Goal: Task Accomplishment & Management: Manage account settings

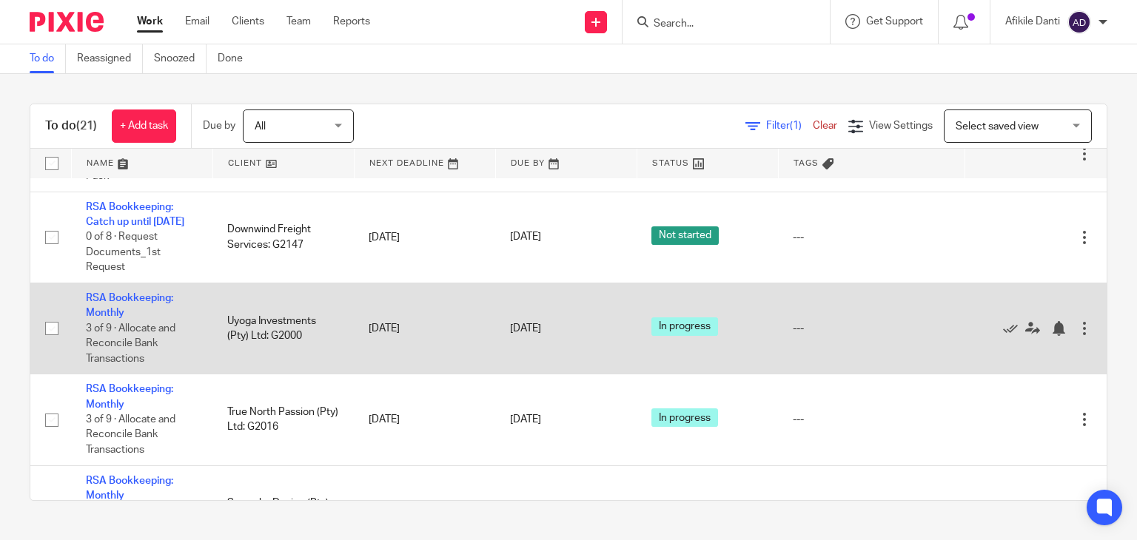
scroll to position [296, 0]
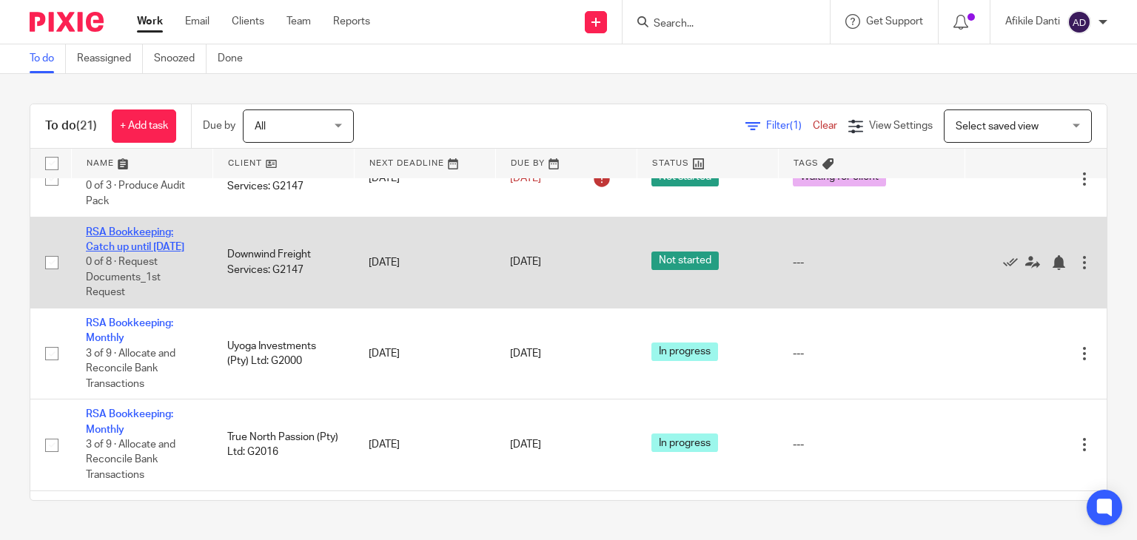
click at [123, 252] on link "RSA Bookkeeping: Catch up until [DATE]" at bounding box center [135, 239] width 98 height 25
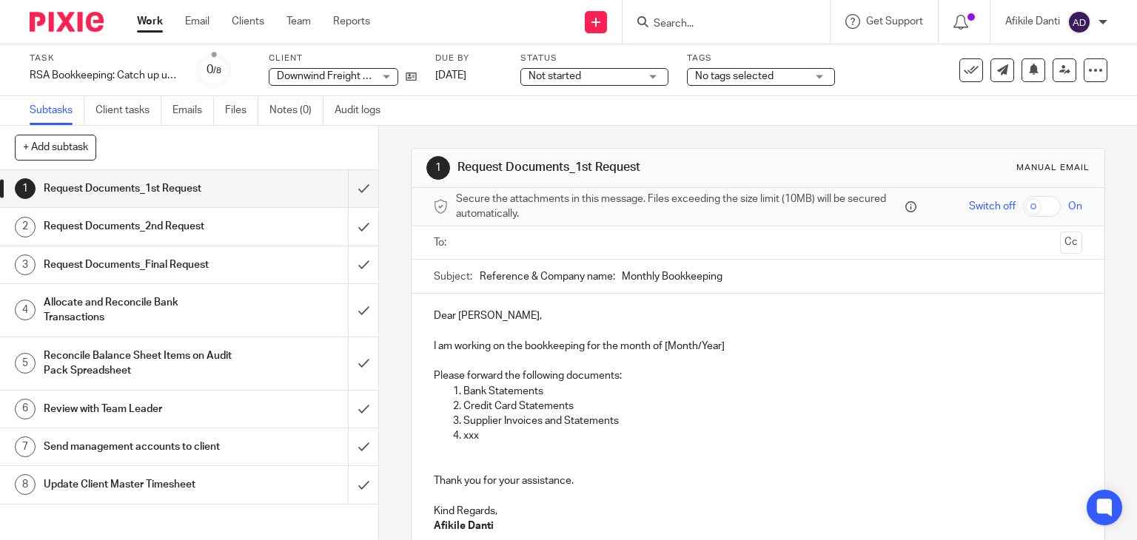
click at [563, 78] on span "Not started" at bounding box center [554, 76] width 53 height 10
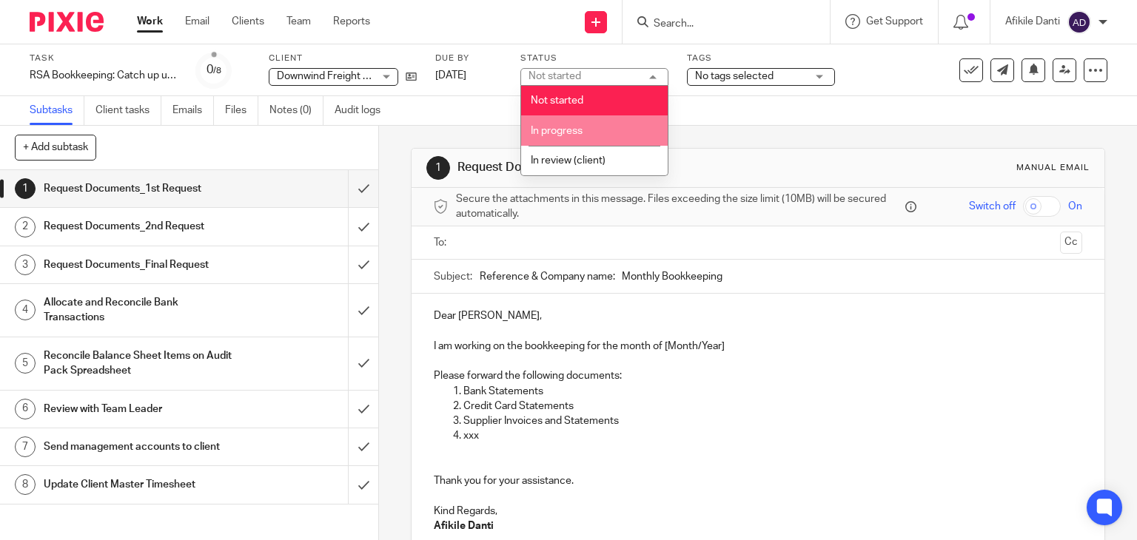
click at [554, 132] on span "In progress" at bounding box center [557, 131] width 52 height 10
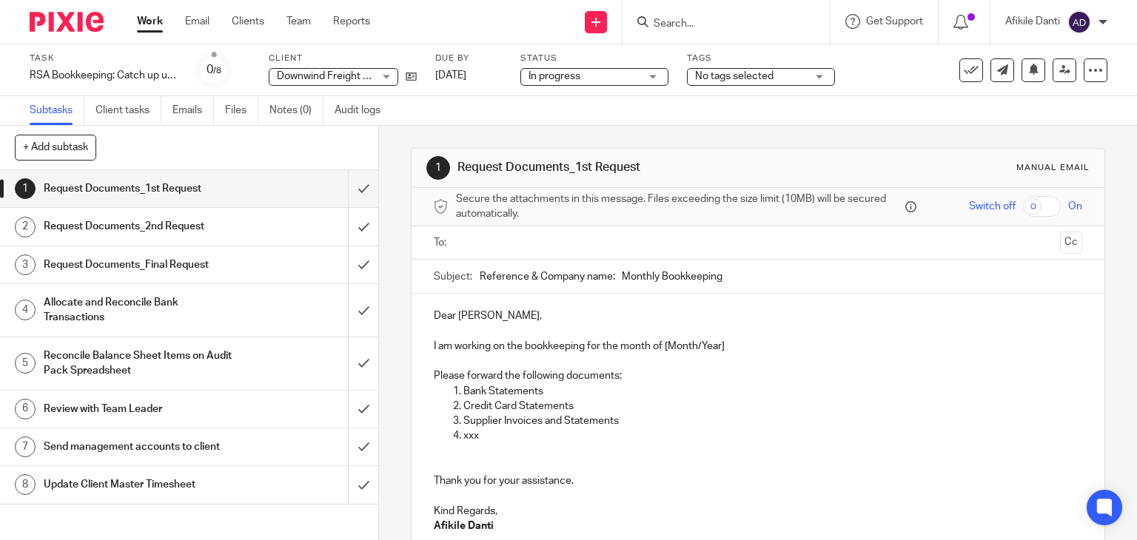
click at [713, 75] on span "No tags selected" at bounding box center [734, 76] width 78 height 10
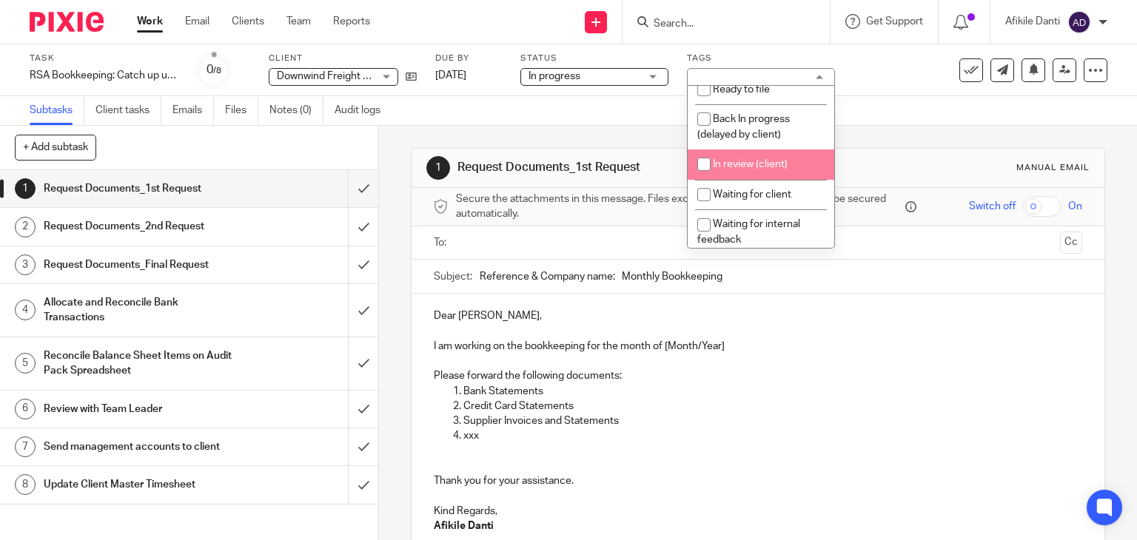
scroll to position [74, 0]
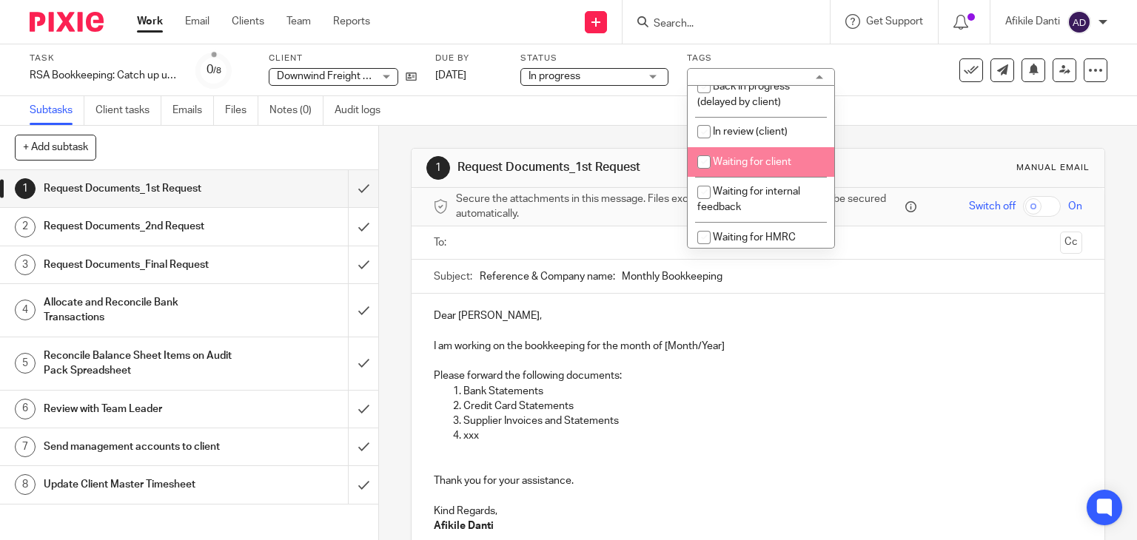
click at [758, 172] on li "Waiting for client" at bounding box center [760, 162] width 147 height 30
checkbox input "true"
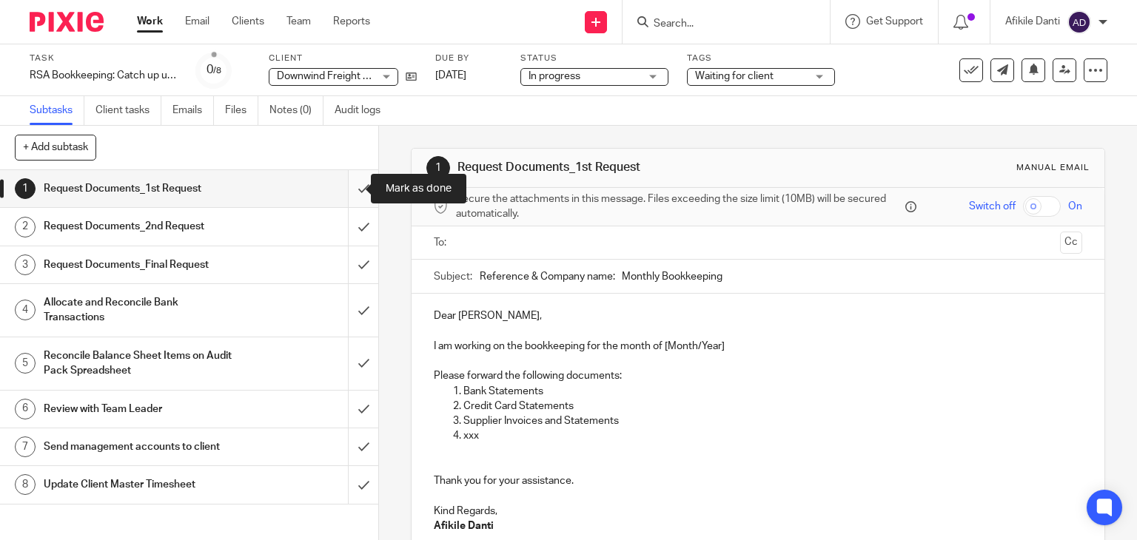
click at [343, 191] on input "submit" at bounding box center [189, 188] width 378 height 37
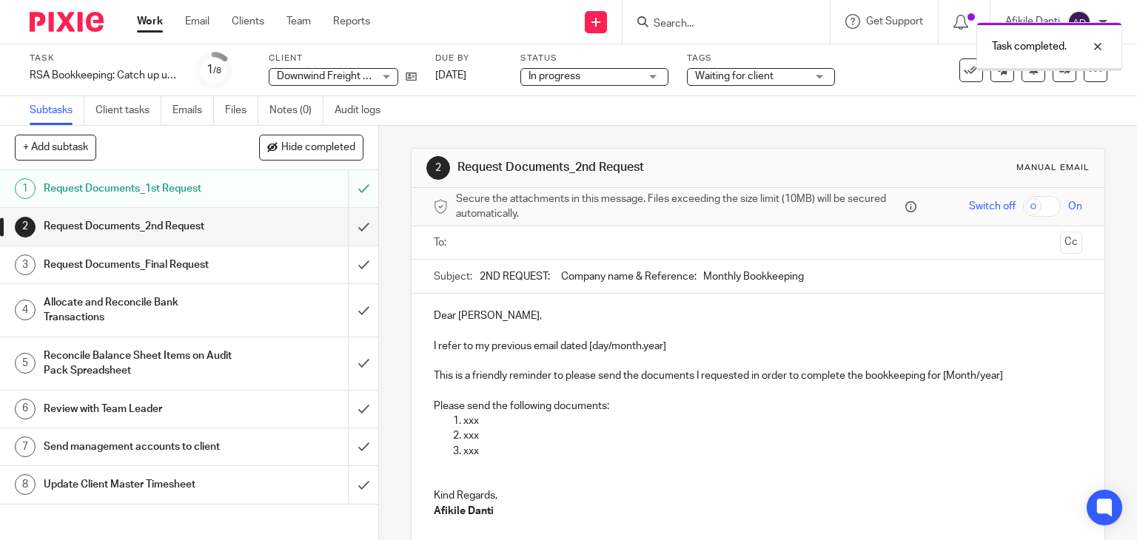
click at [346, 235] on input "submit" at bounding box center [189, 226] width 378 height 37
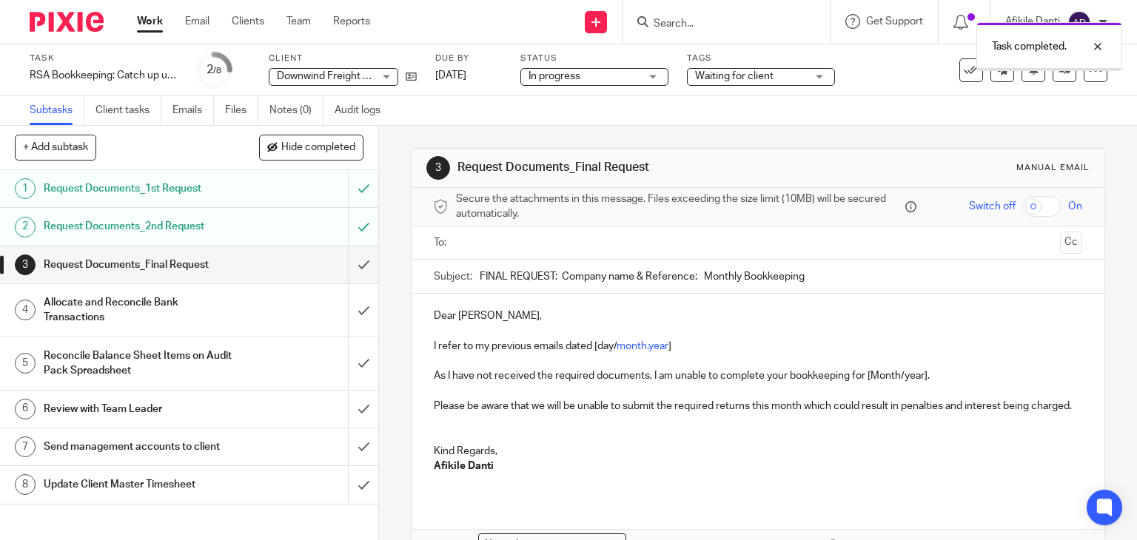
click at [349, 268] on input "submit" at bounding box center [189, 264] width 378 height 37
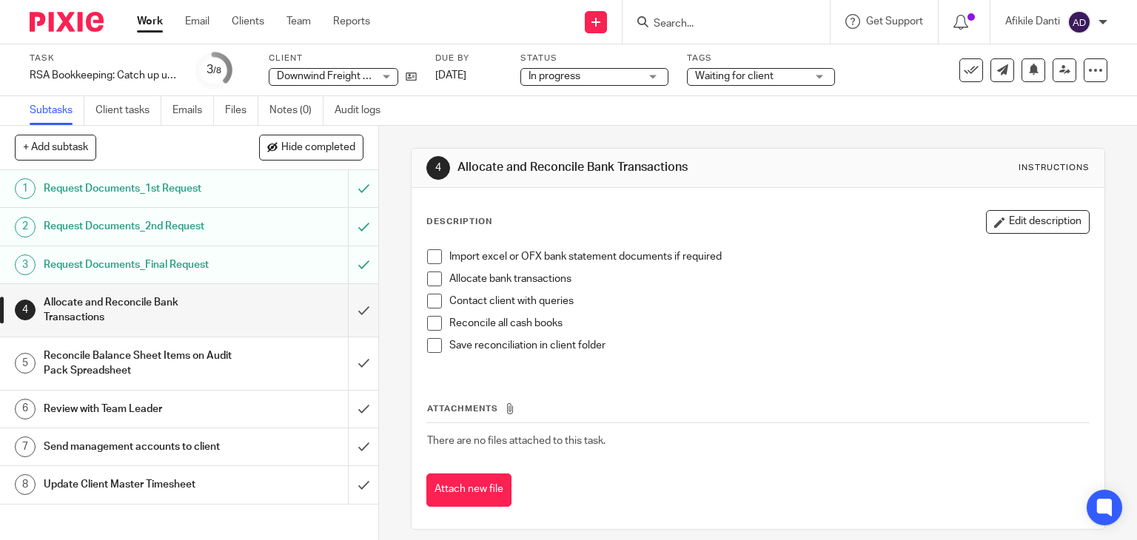
click at [153, 22] on link "Work" at bounding box center [150, 21] width 26 height 15
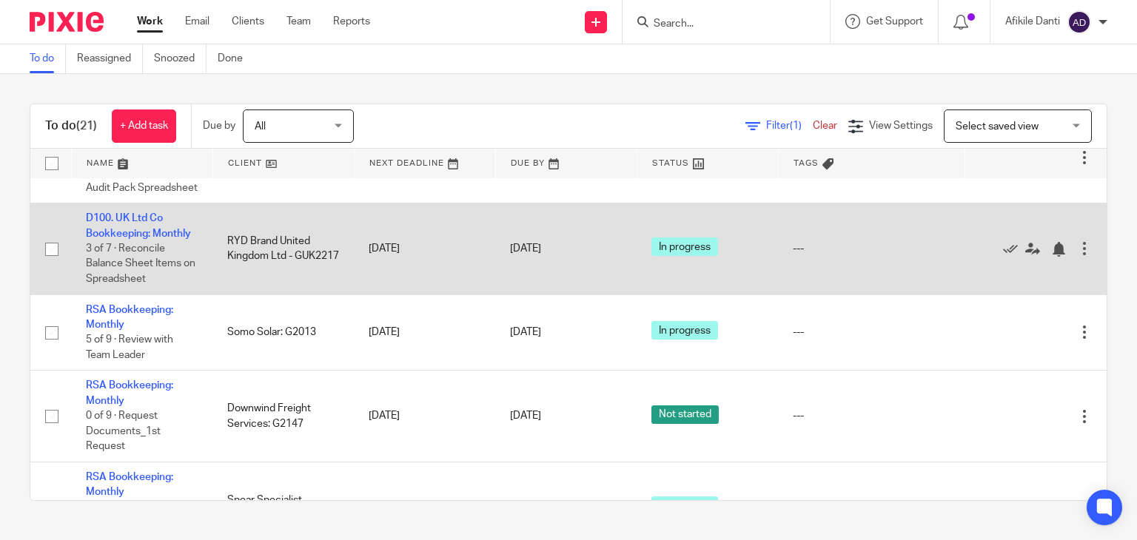
scroll to position [518, 0]
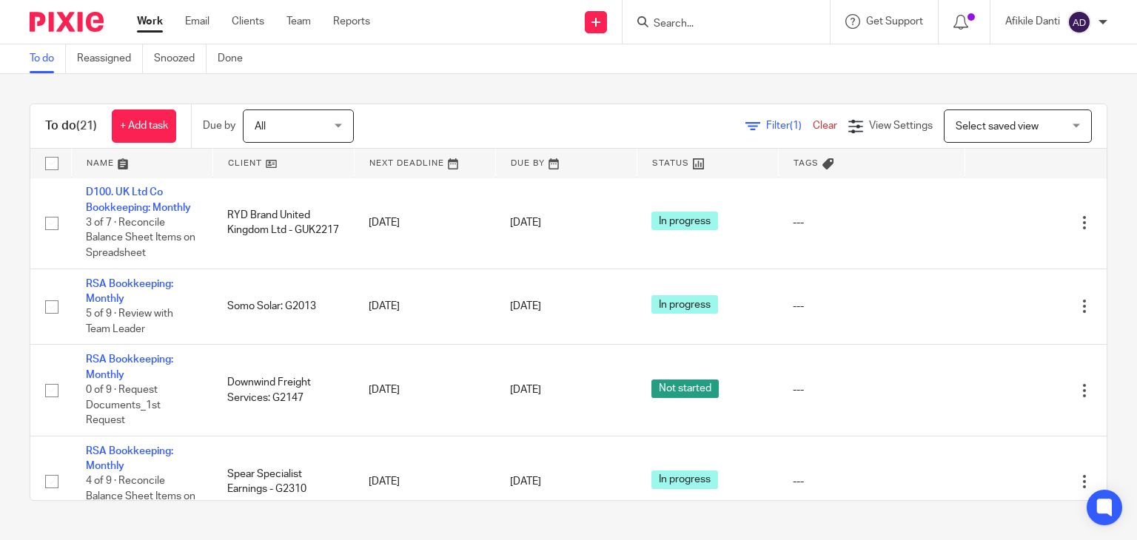
click at [6, 366] on div "To do (21) + Add task Due by All All Today Tomorrow This week Next week This mo…" at bounding box center [568, 302] width 1137 height 457
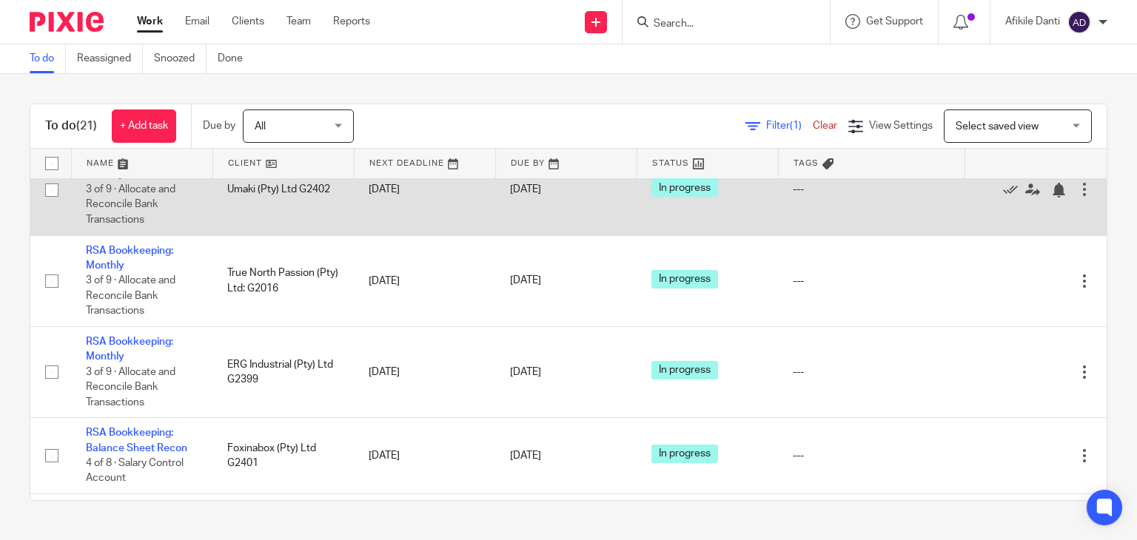
scroll to position [1184, 0]
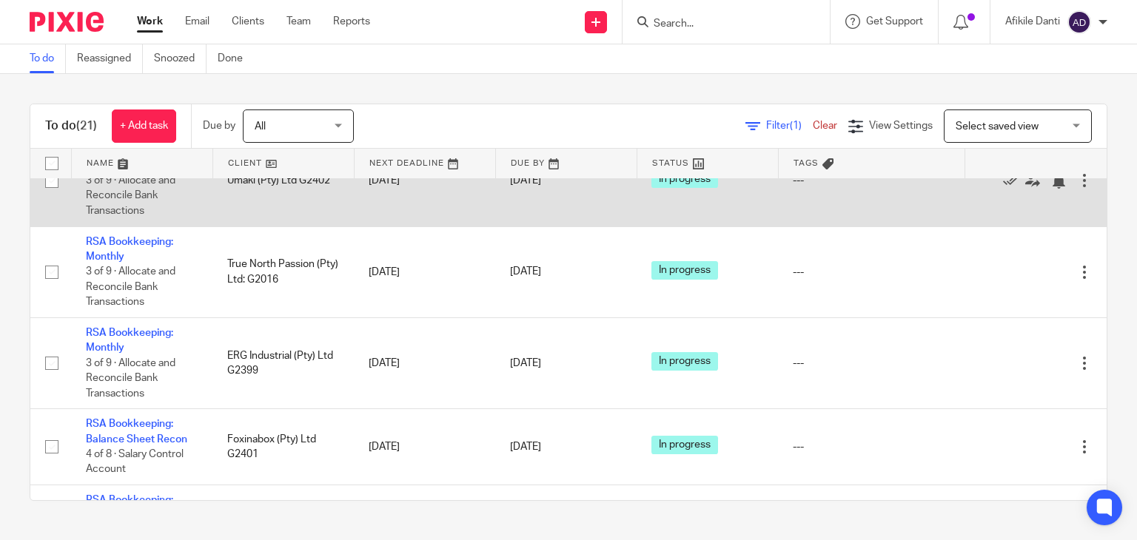
click at [132, 170] on link "RSA Bookkeeping: Monthly" at bounding box center [129, 157] width 87 height 25
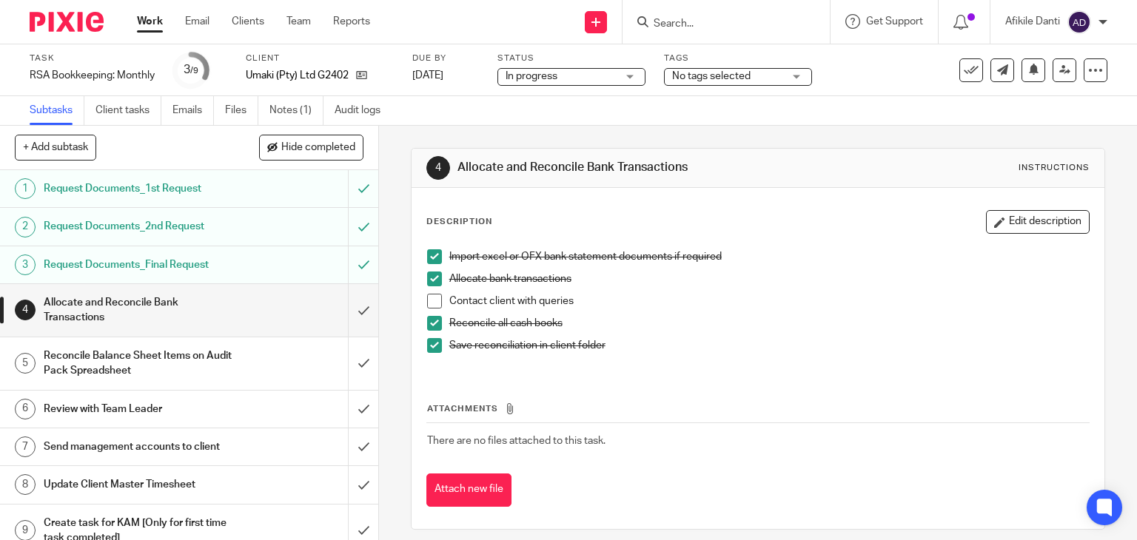
click at [432, 301] on span at bounding box center [434, 301] width 15 height 15
click at [349, 309] on input "submit" at bounding box center [189, 310] width 378 height 53
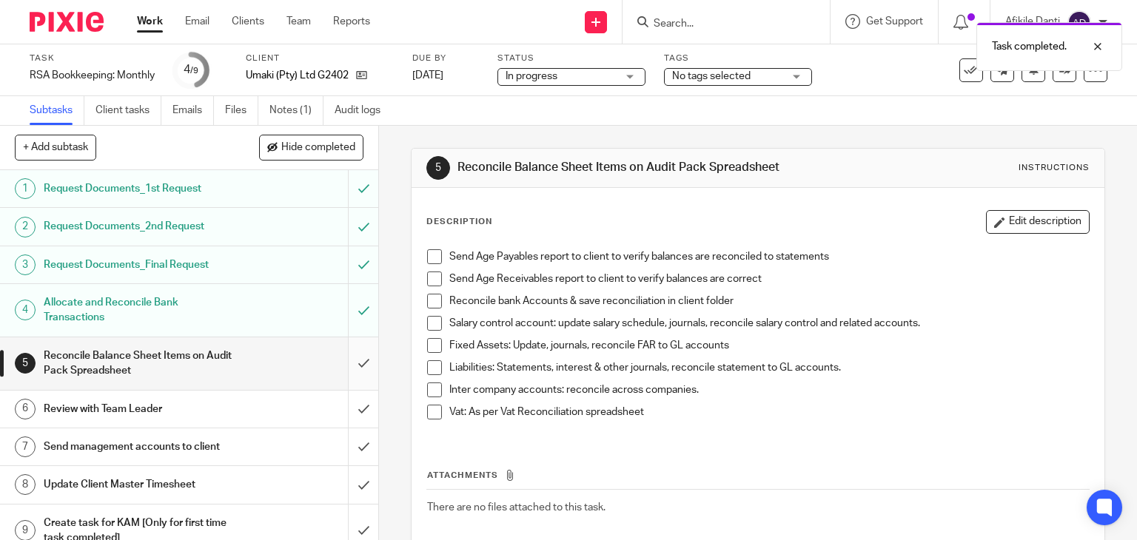
click at [353, 366] on input "submit" at bounding box center [189, 363] width 378 height 53
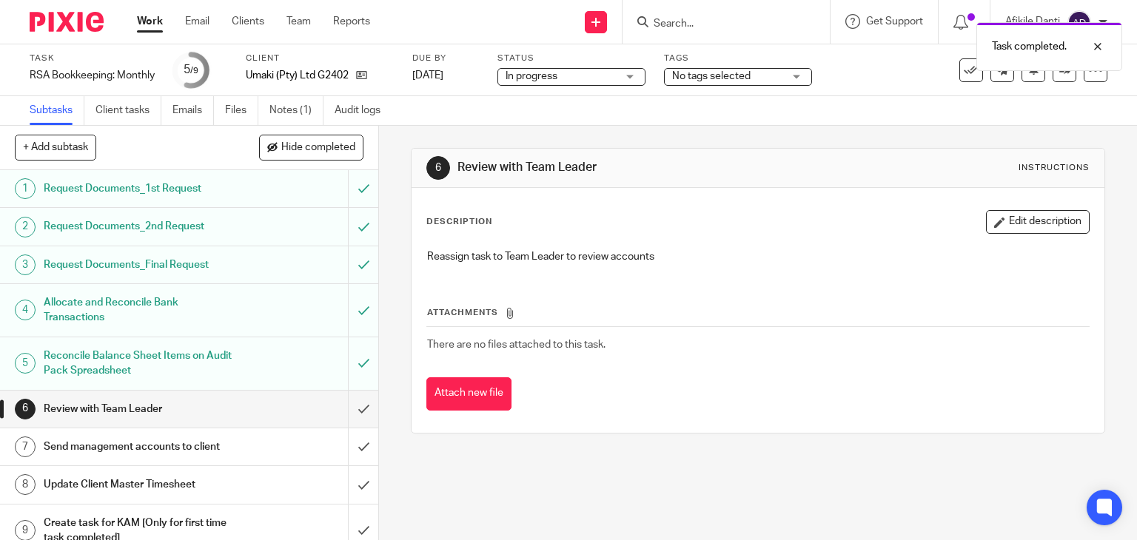
click at [152, 29] on link "Work" at bounding box center [150, 21] width 26 height 15
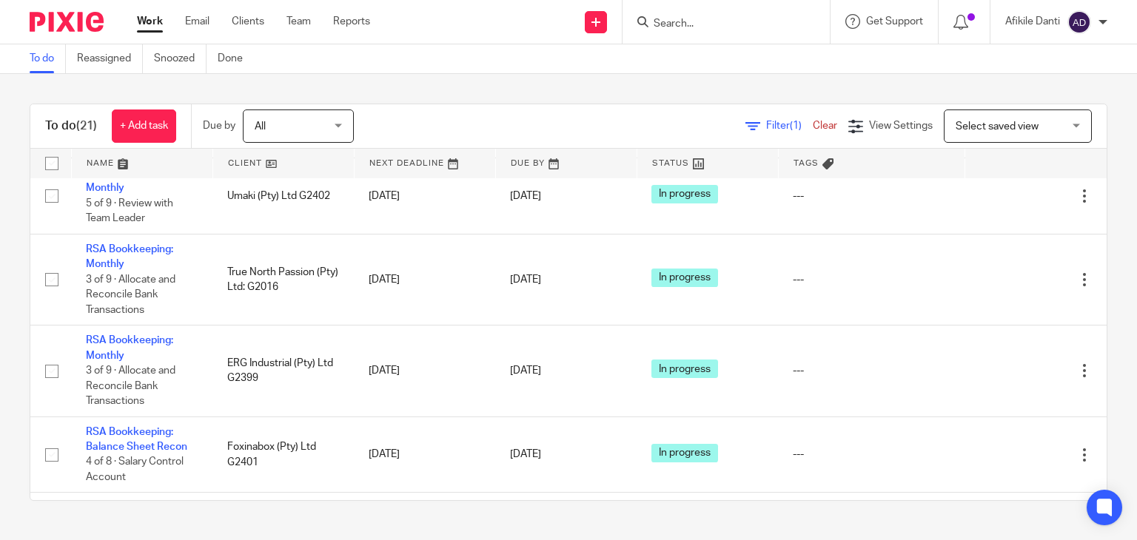
scroll to position [1184, 0]
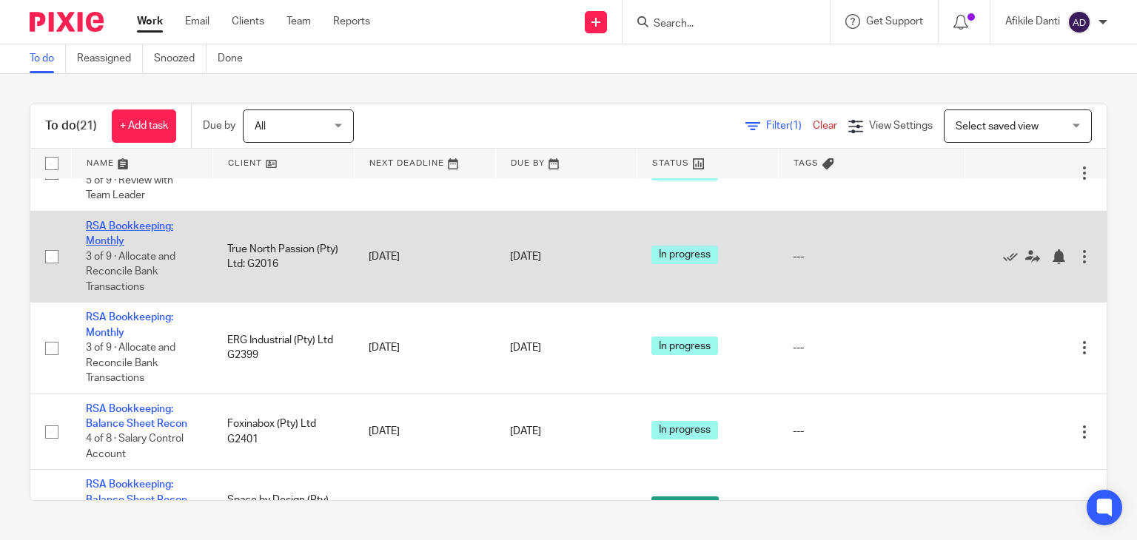
click at [156, 246] on link "RSA Bookkeeping: Monthly" at bounding box center [129, 233] width 87 height 25
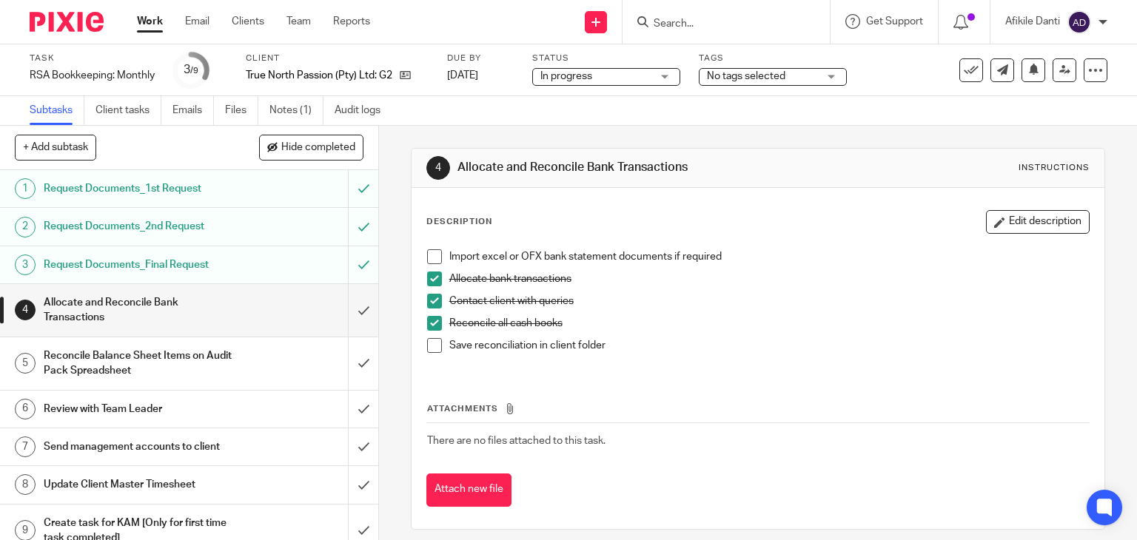
click at [428, 261] on span at bounding box center [434, 256] width 15 height 15
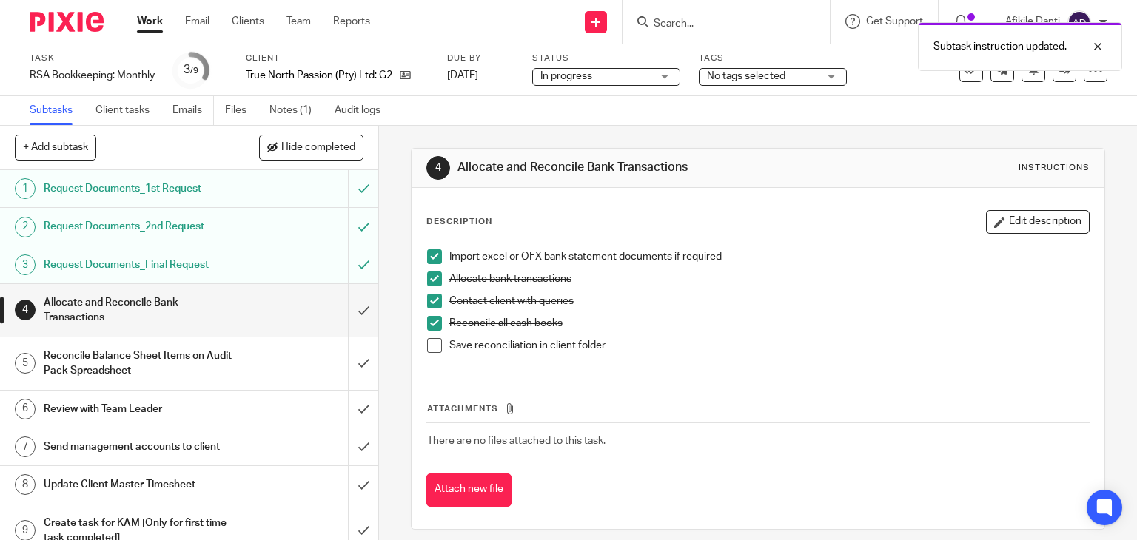
click at [429, 348] on span at bounding box center [434, 345] width 15 height 15
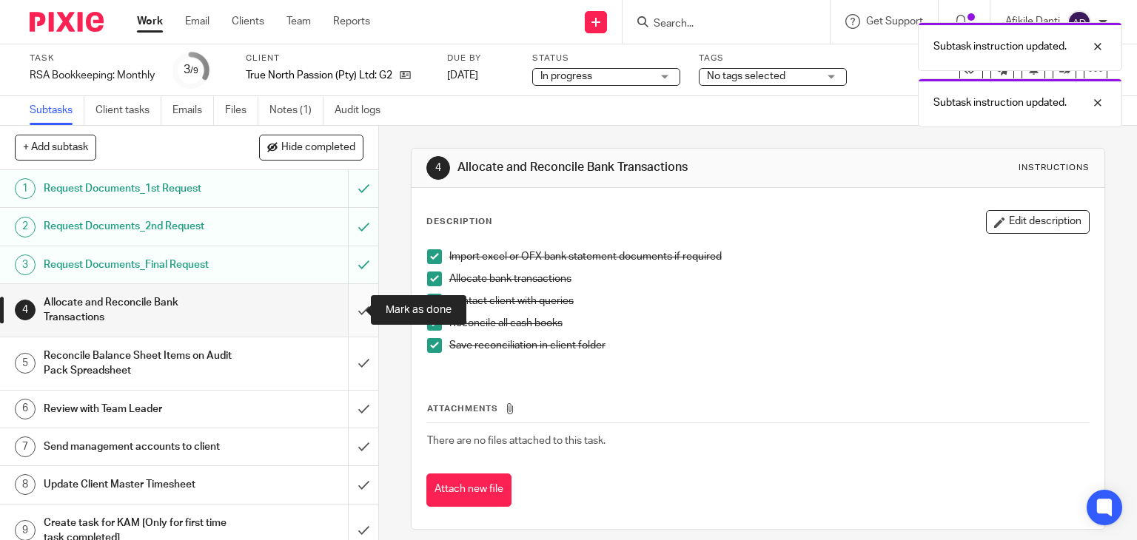
click at [348, 310] on input "submit" at bounding box center [189, 310] width 378 height 53
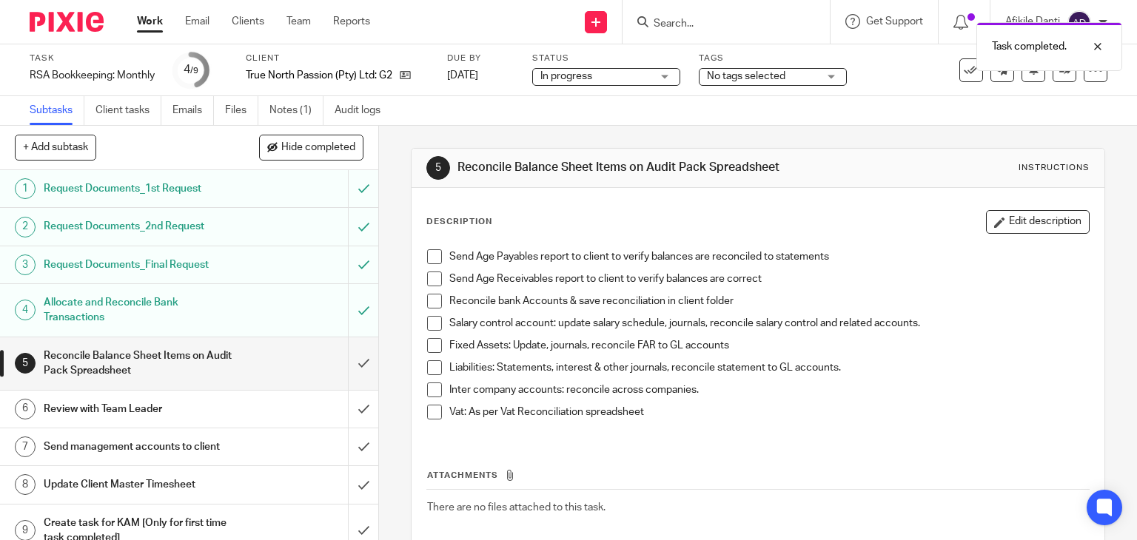
click at [145, 18] on link "Work" at bounding box center [150, 21] width 26 height 15
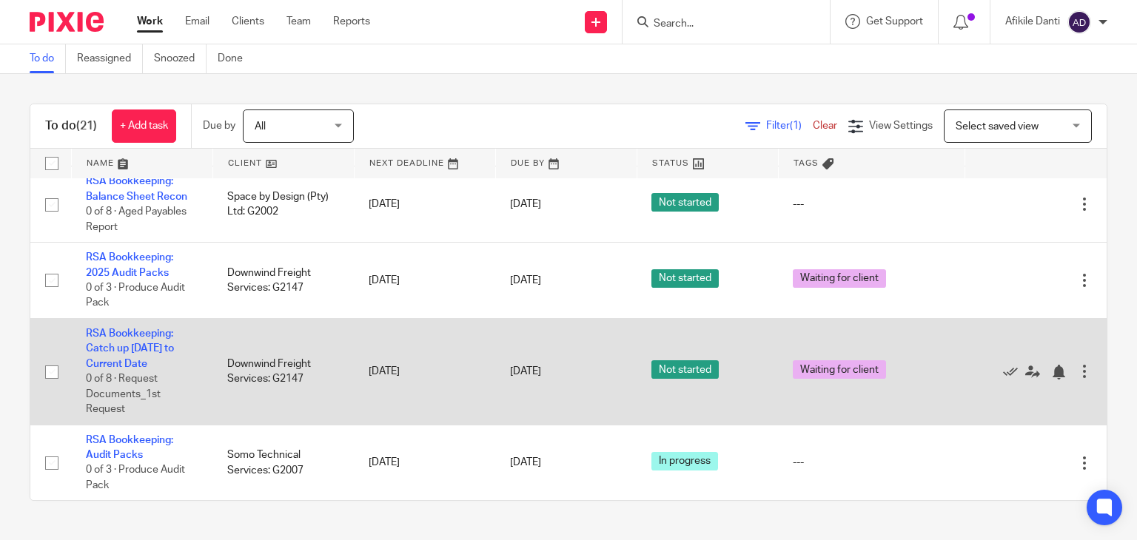
scroll to position [1593, 0]
